Goal: Task Accomplishment & Management: Complete application form

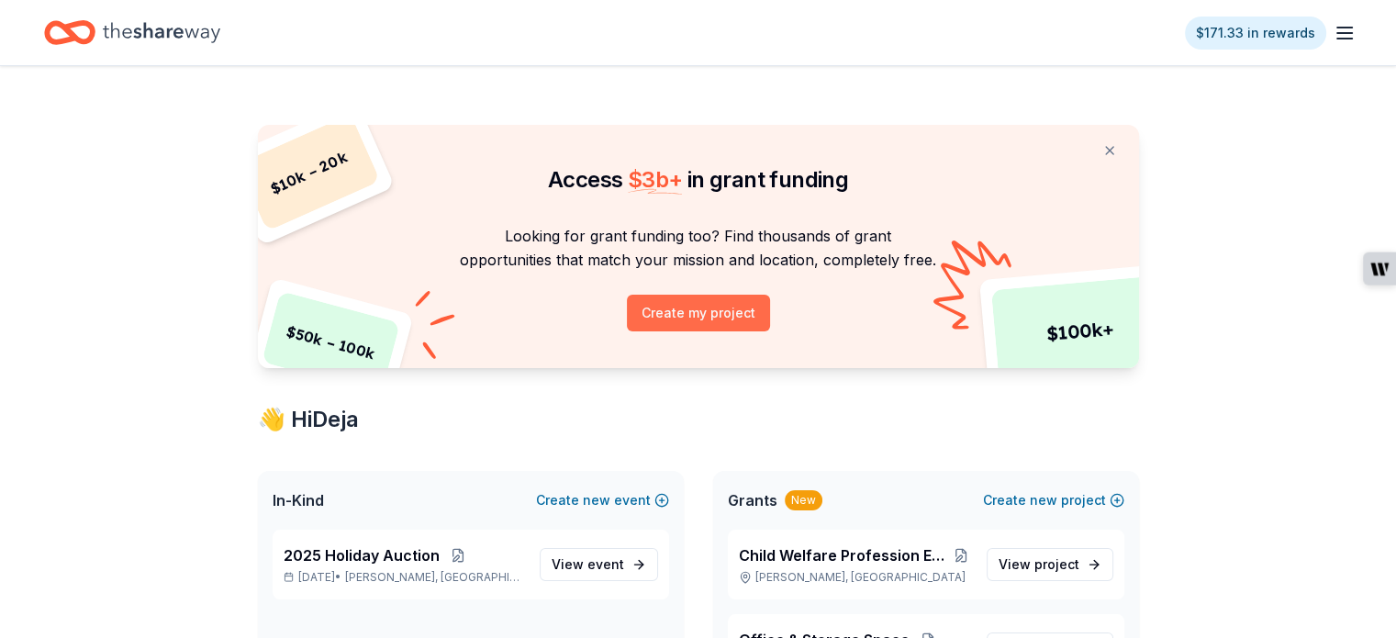
click at [706, 308] on button "Create my project" at bounding box center [698, 313] width 143 height 37
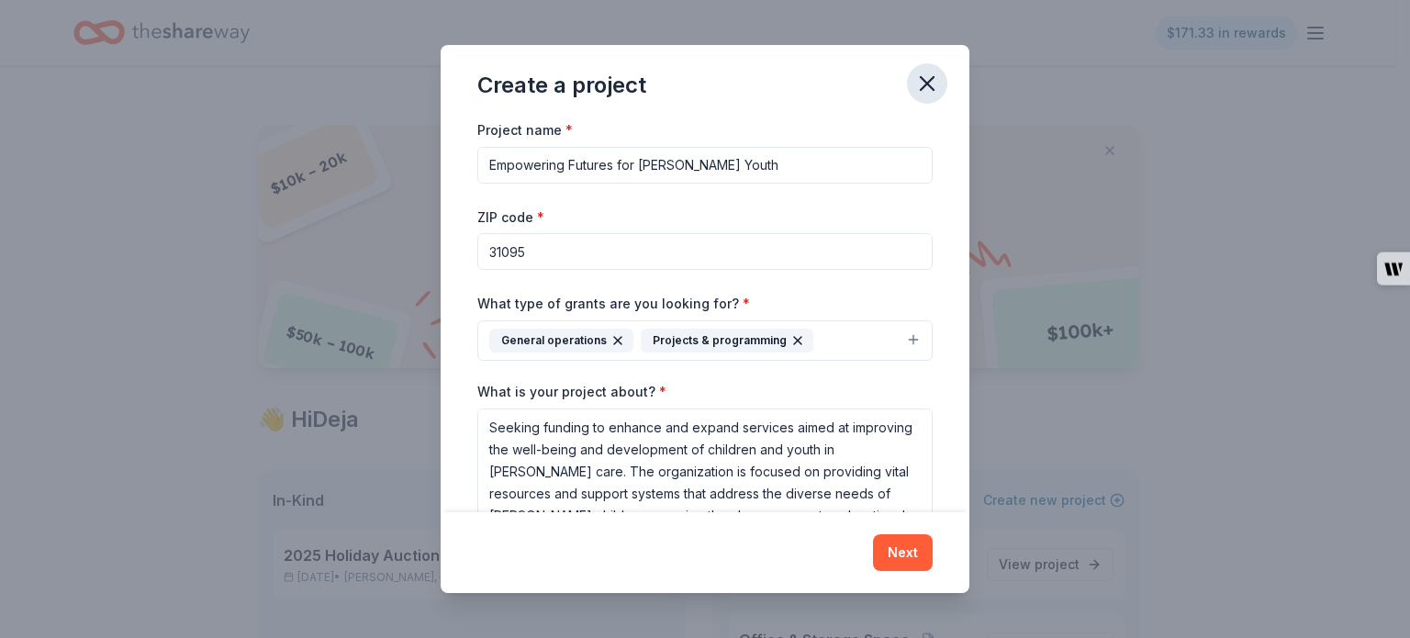
click at [923, 86] on icon "button" at bounding box center [927, 83] width 13 height 13
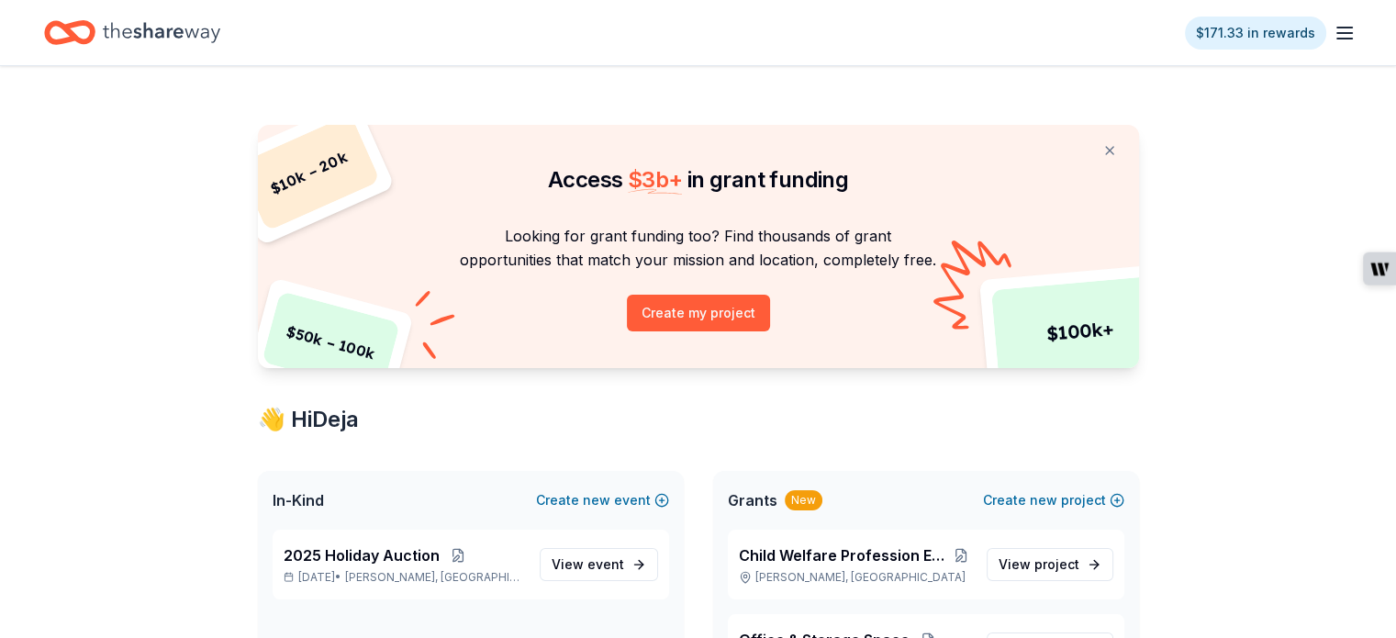
click at [1337, 33] on line "button" at bounding box center [1344, 33] width 15 height 0
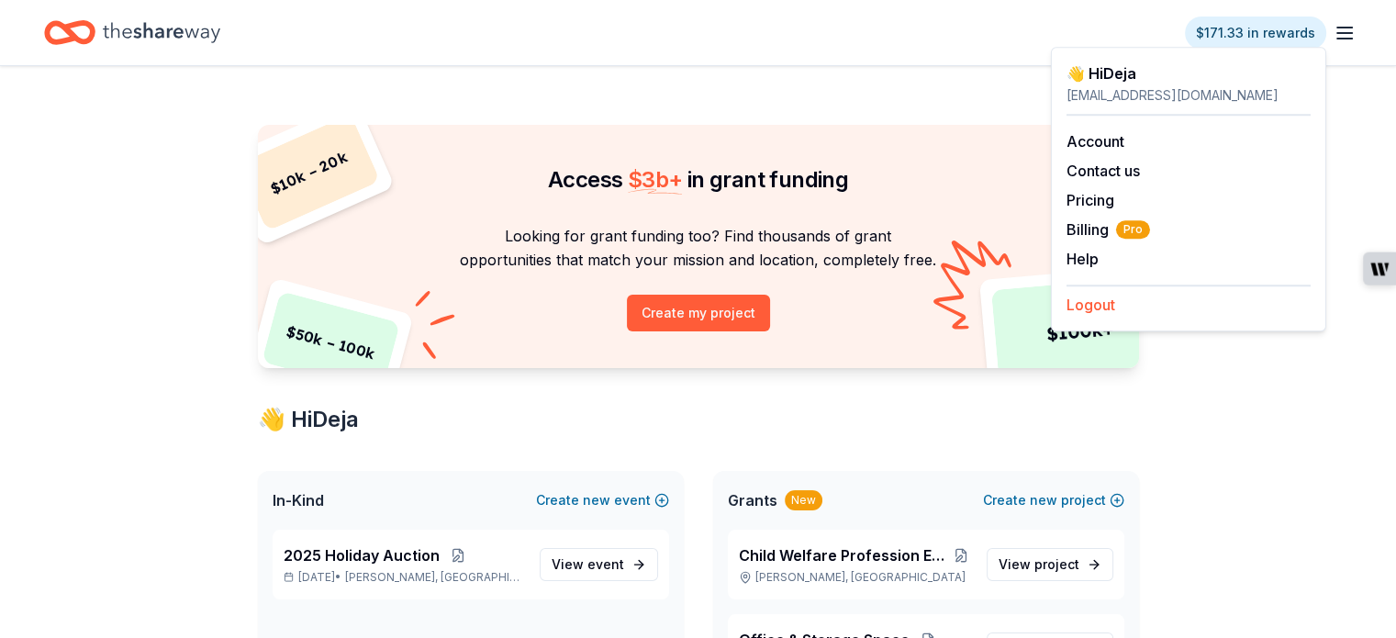
click at [1096, 313] on button "Logout" at bounding box center [1090, 305] width 49 height 22
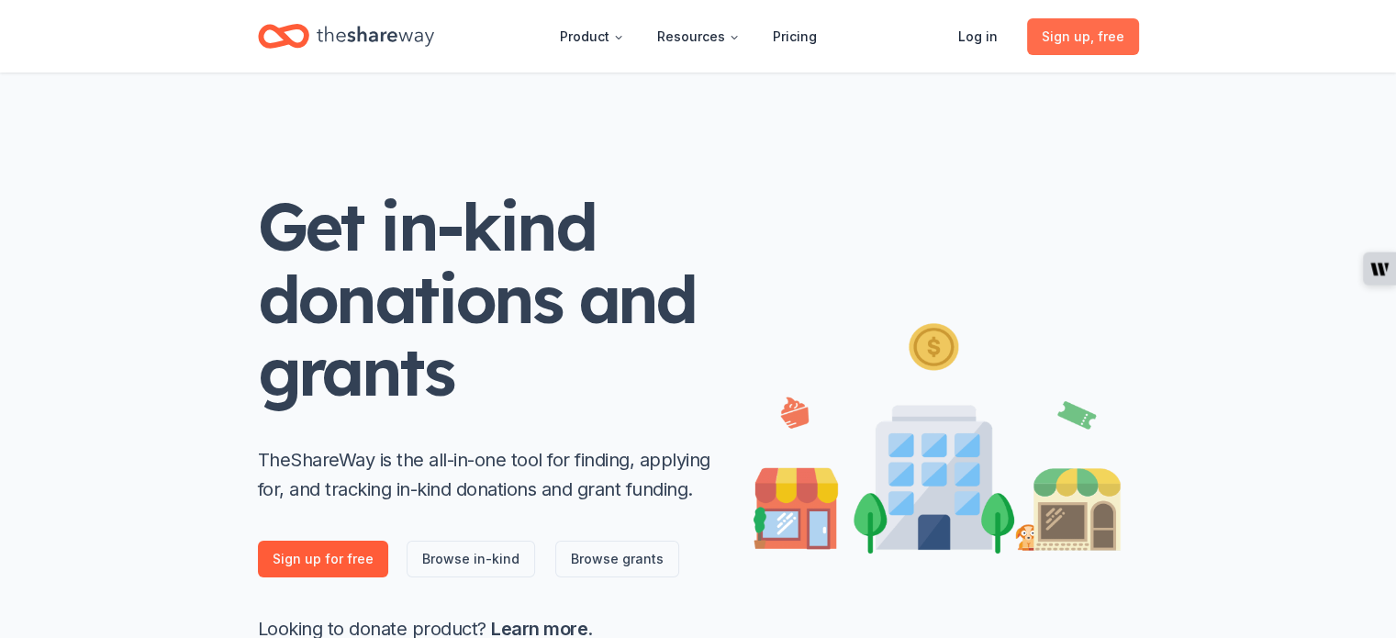
click at [1090, 49] on link "Sign up , free" at bounding box center [1083, 36] width 112 height 37
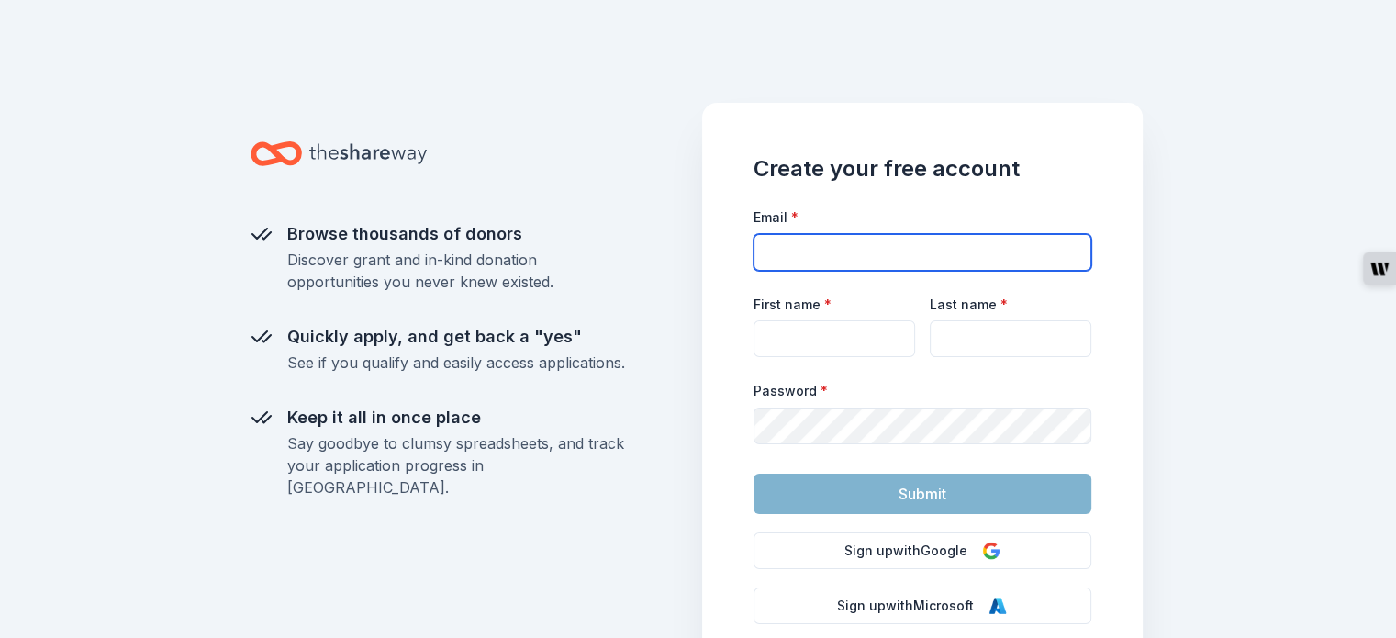
click at [833, 256] on input "Email *" at bounding box center [923, 252] width 338 height 37
type input "[EMAIL_ADDRESS][DOMAIN_NAME]"
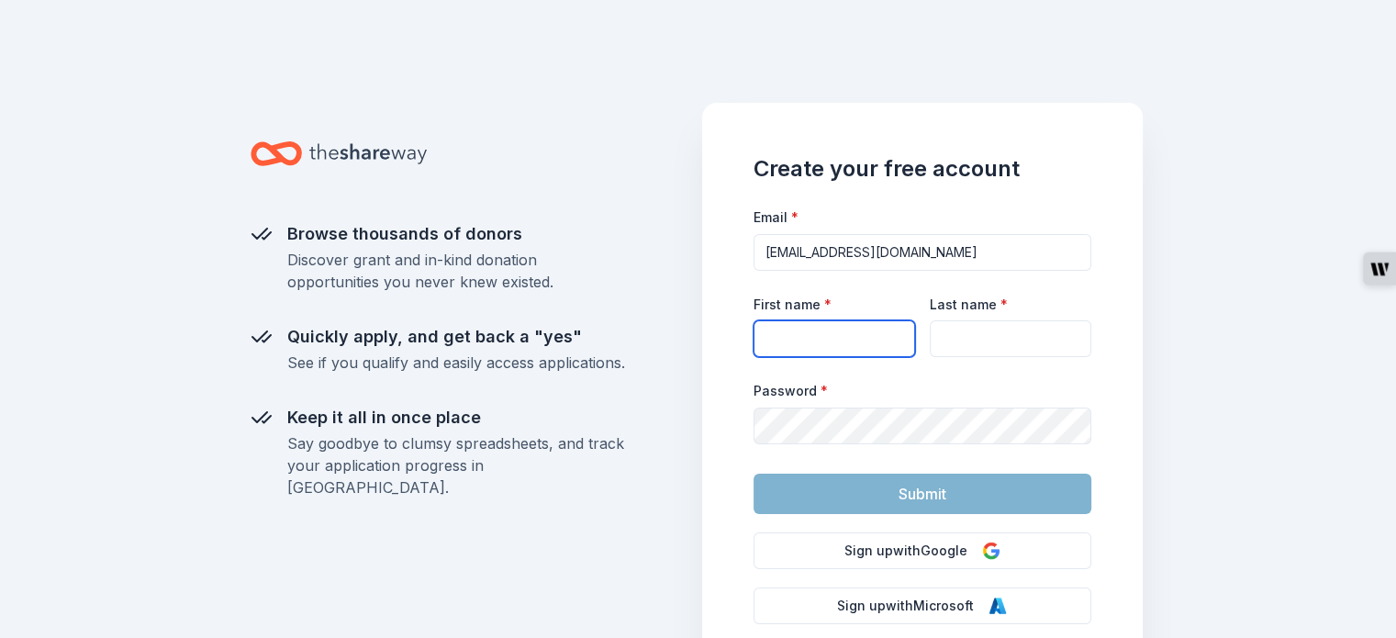
click at [818, 322] on input "First name *" at bounding box center [835, 338] width 162 height 37
type input "Deja"
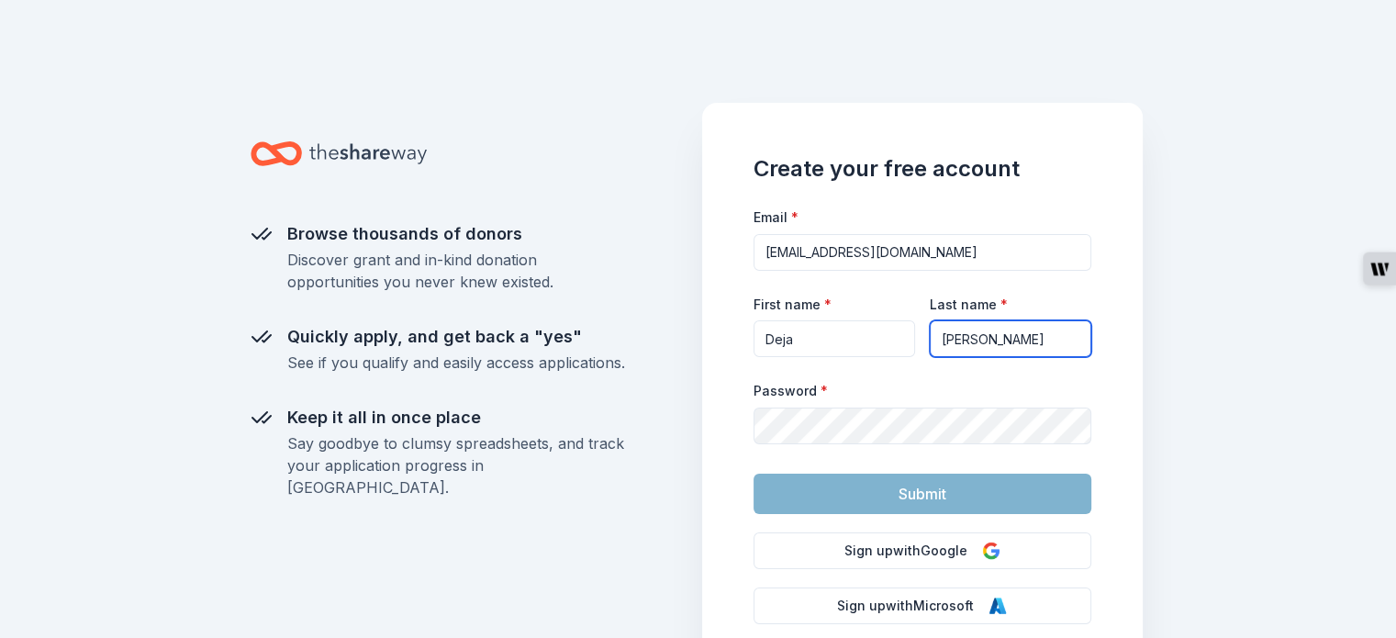
type input "[PERSON_NAME]"
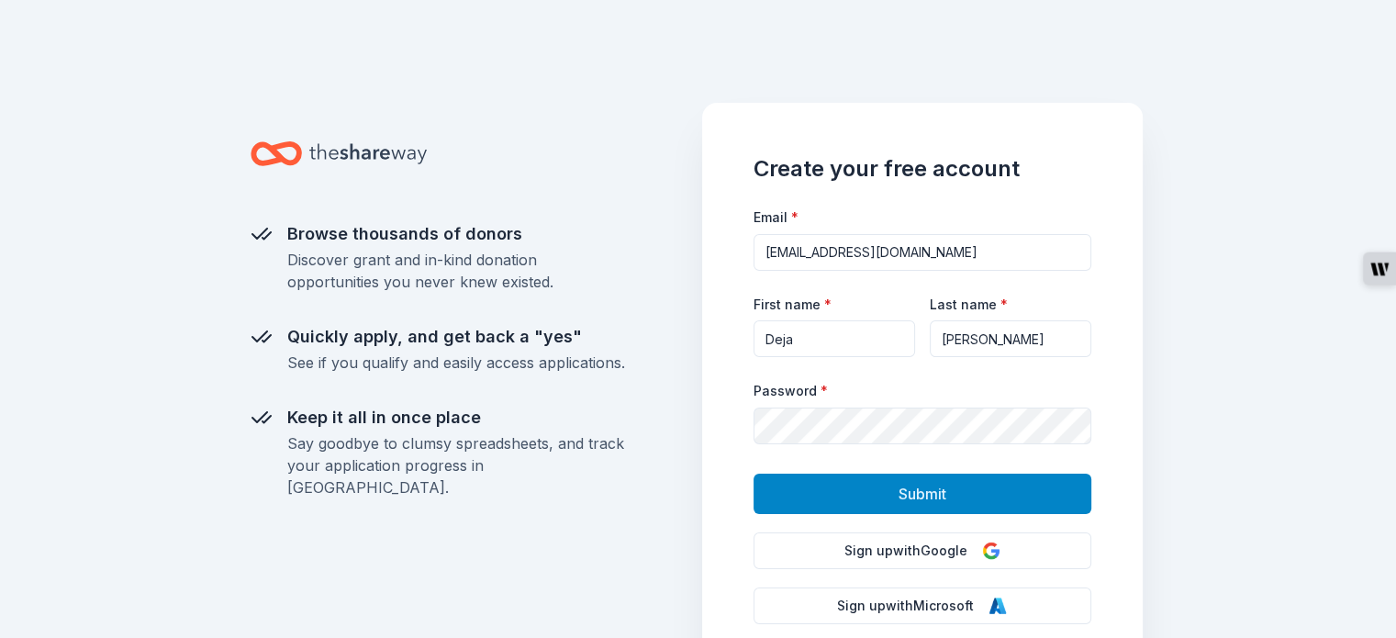
click at [787, 498] on button "Submit" at bounding box center [923, 494] width 338 height 40
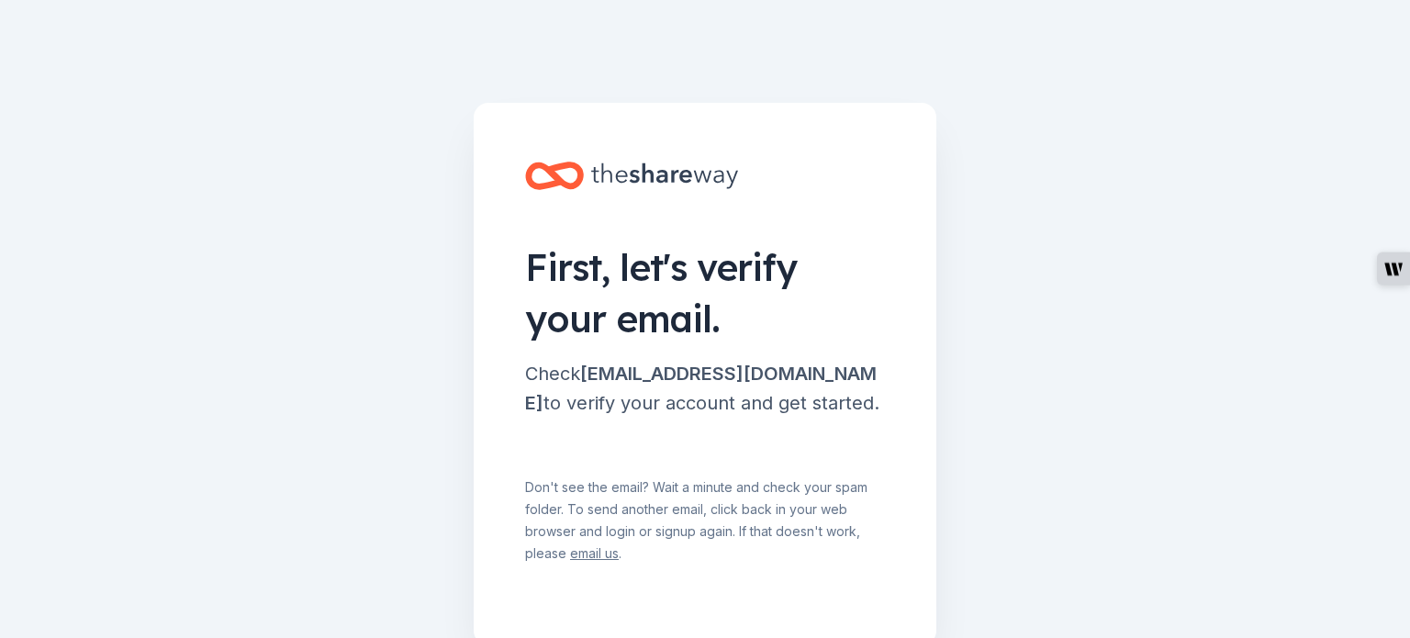
scroll to position [92, 0]
